Goal: Register for event/course

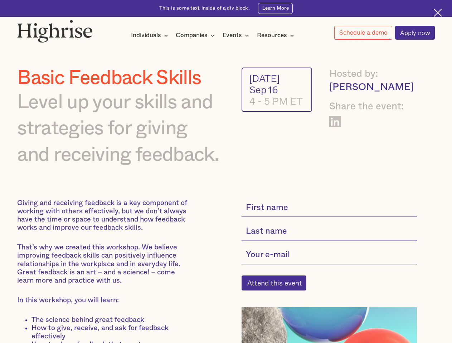
click at [55, 29] on img at bounding box center [54, 31] width 75 height 23
click at [150, 36] on div "Individuals" at bounding box center [146, 35] width 30 height 9
click at [196, 36] on div "Companies" at bounding box center [192, 35] width 32 height 9
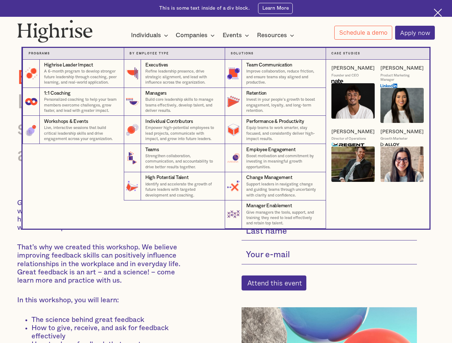
click at [238, 36] on div "Events" at bounding box center [231, 35] width 19 height 9
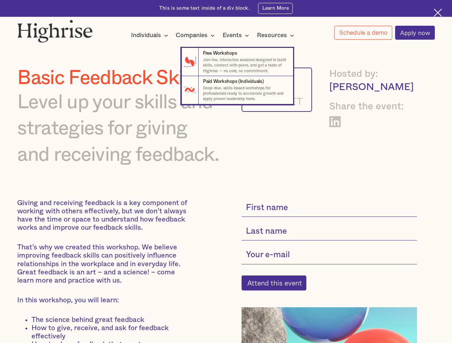
click at [278, 36] on div "Resources" at bounding box center [272, 35] width 30 height 9
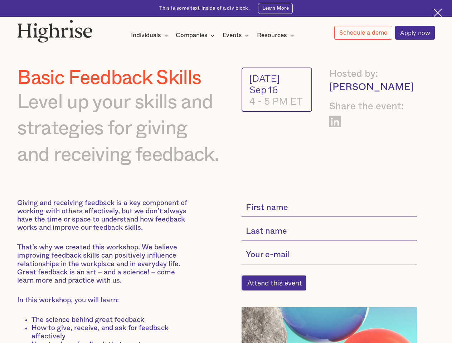
click at [363, 33] on link "Schedule a demo" at bounding box center [363, 33] width 58 height 14
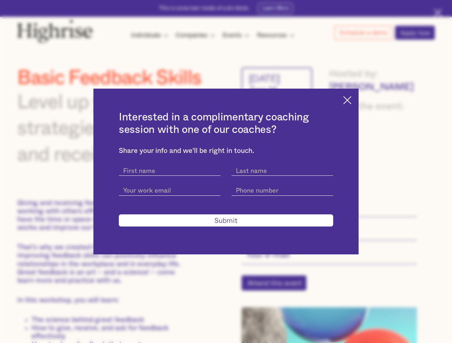
click at [278, 288] on div "Interested in a complimentary coaching session with one of our coaches? Share y…" at bounding box center [226, 171] width 452 height 343
